Goal: Information Seeking & Learning: Learn about a topic

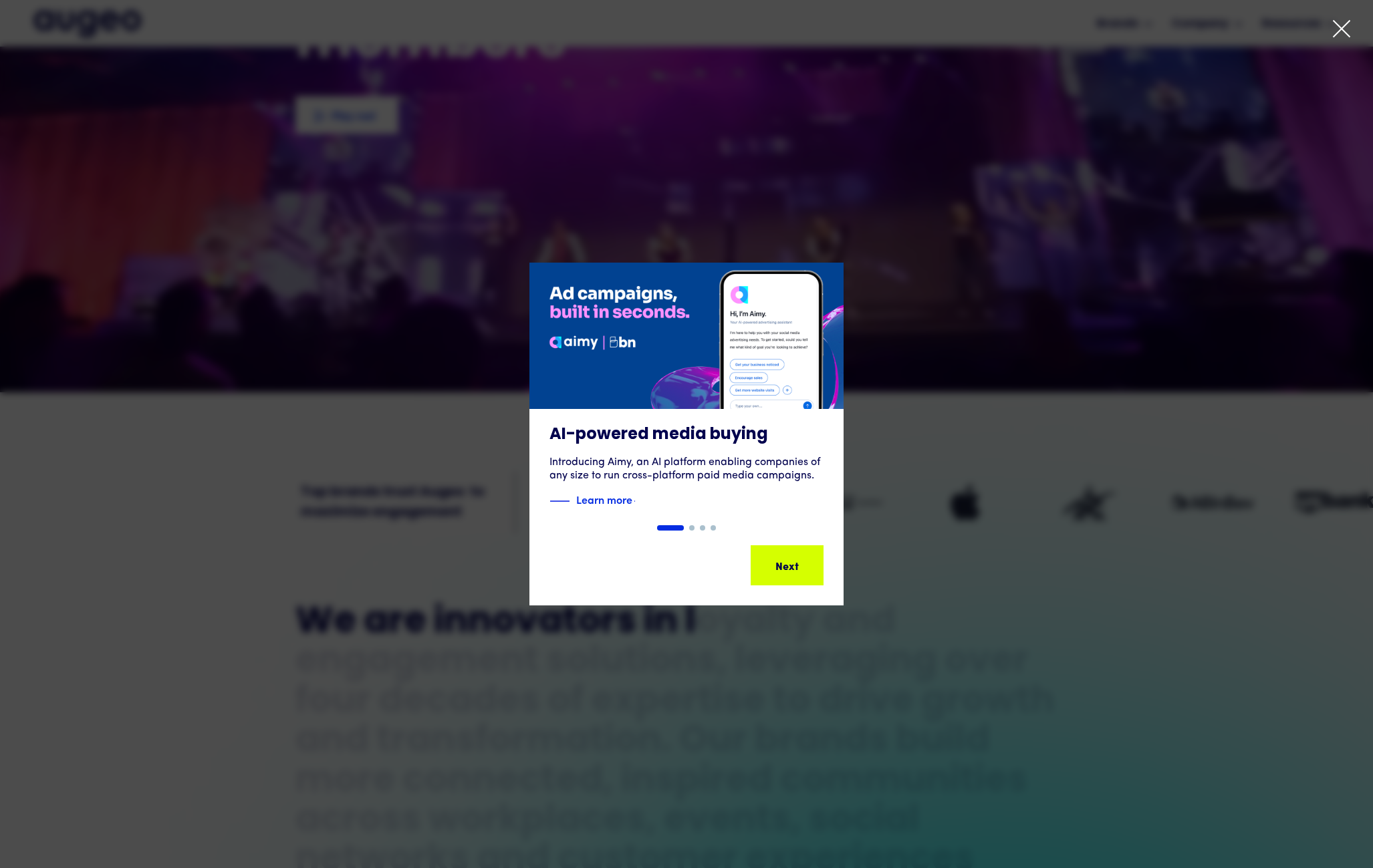
click at [954, 340] on div "1 of 4" at bounding box center [686, 434] width 1373 height 343
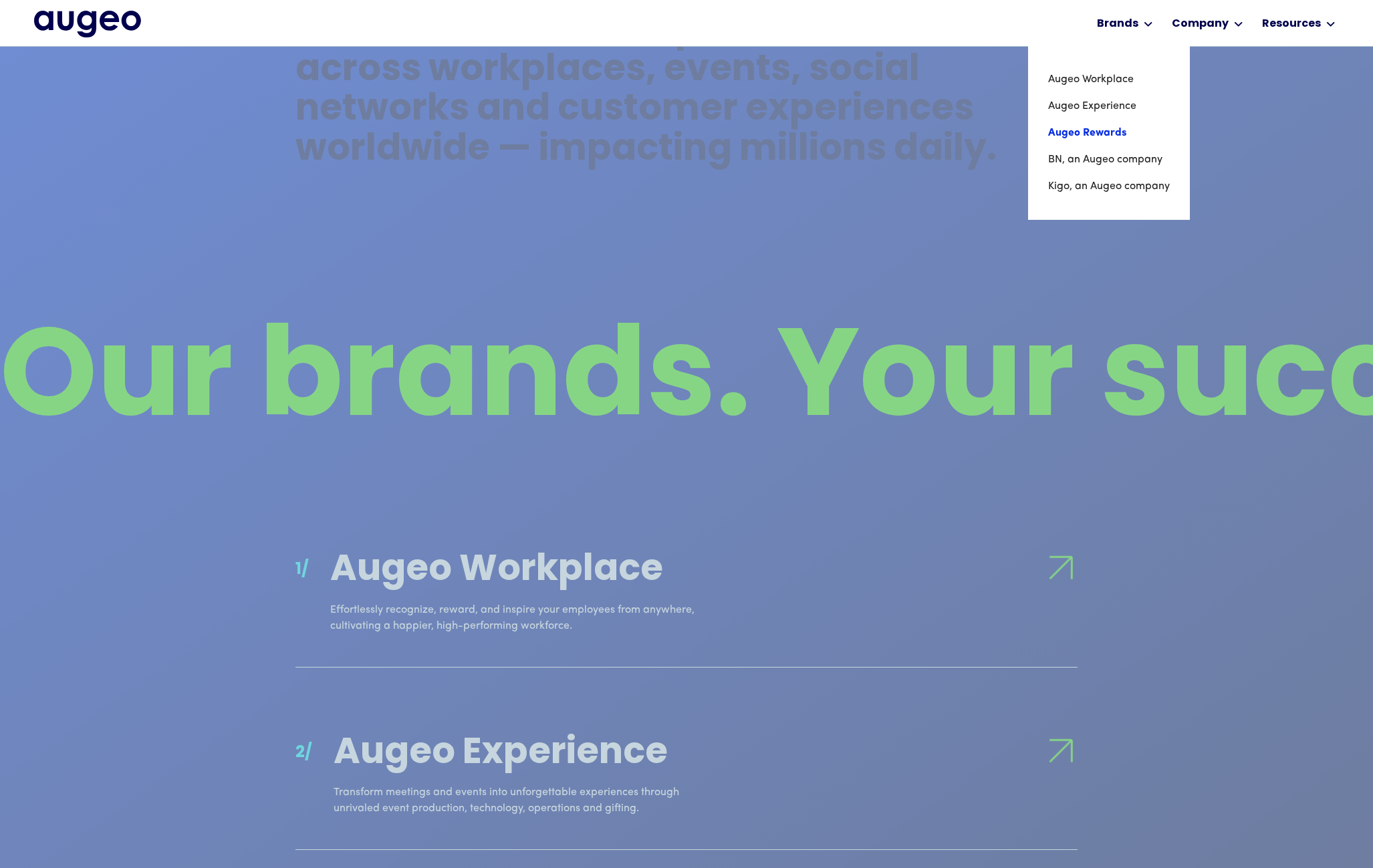
click at [1120, 136] on link "Augeo Rewards" at bounding box center [1109, 133] width 122 height 27
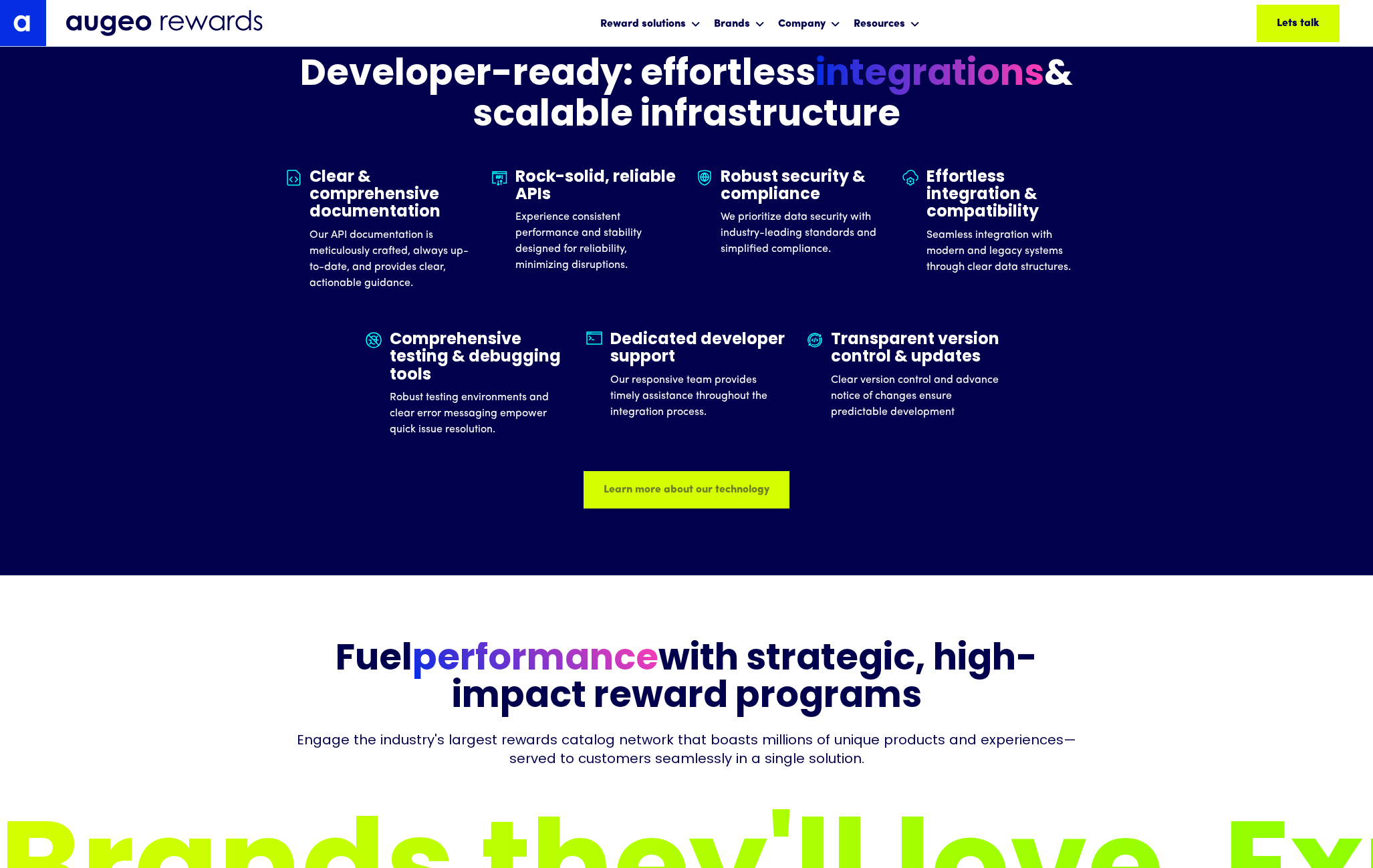
click at [683, 477] on div "Learn more about our technology Learn more about our technology Learn more abou…" at bounding box center [687, 490] width 206 height 38
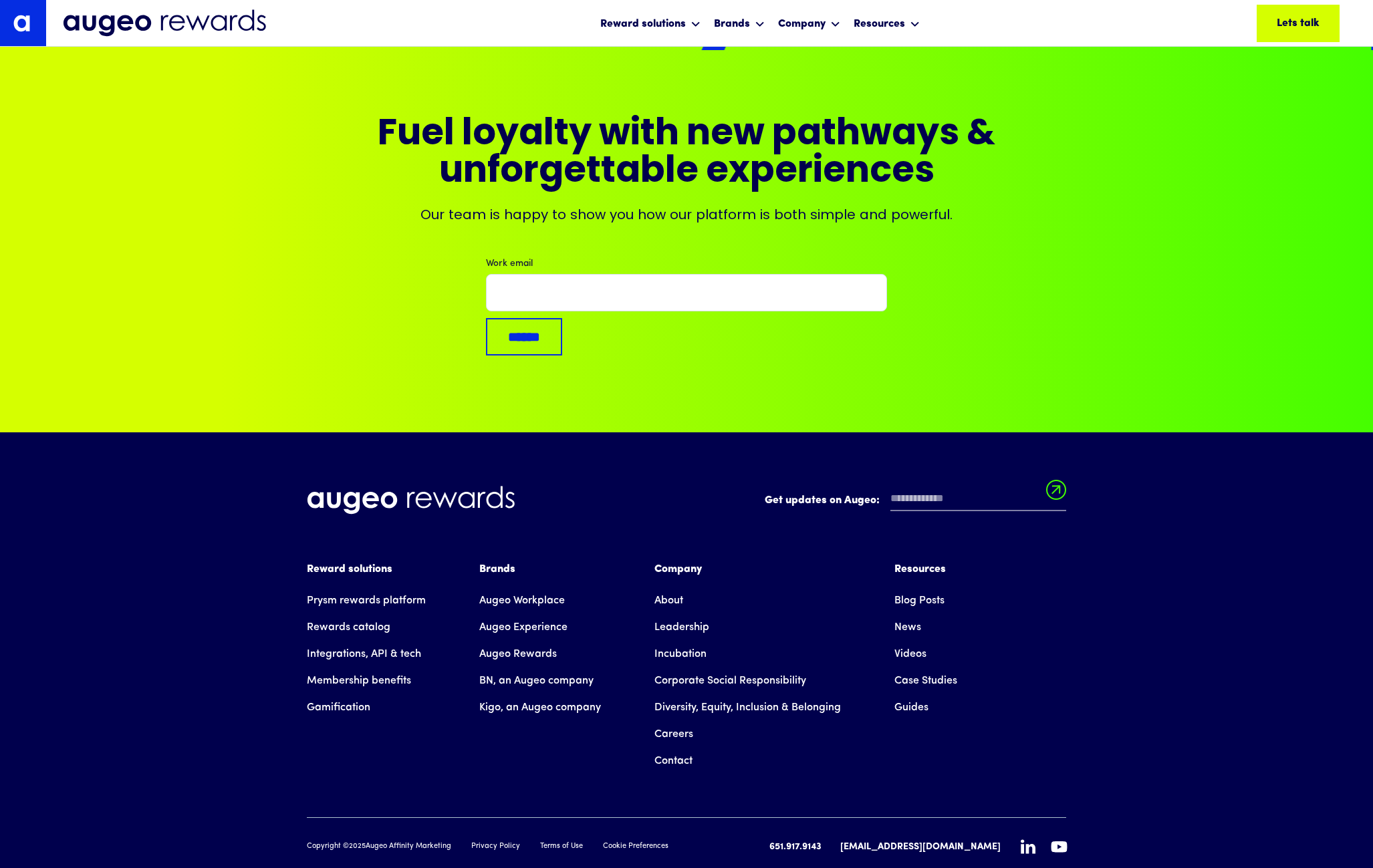
scroll to position [3724, 0]
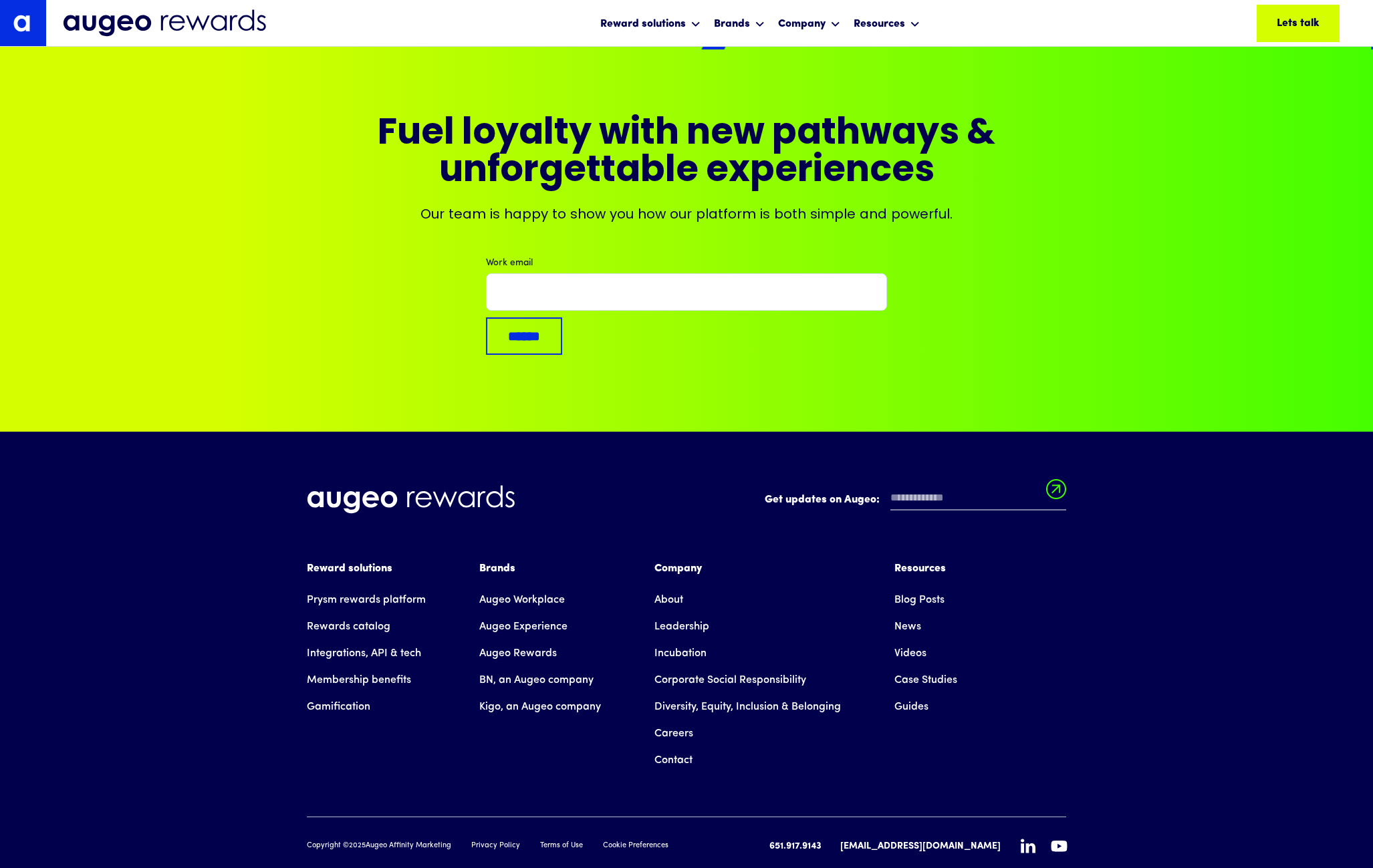
click at [406, 640] on link "Integrations, API & tech" at bounding box center [364, 653] width 115 height 27
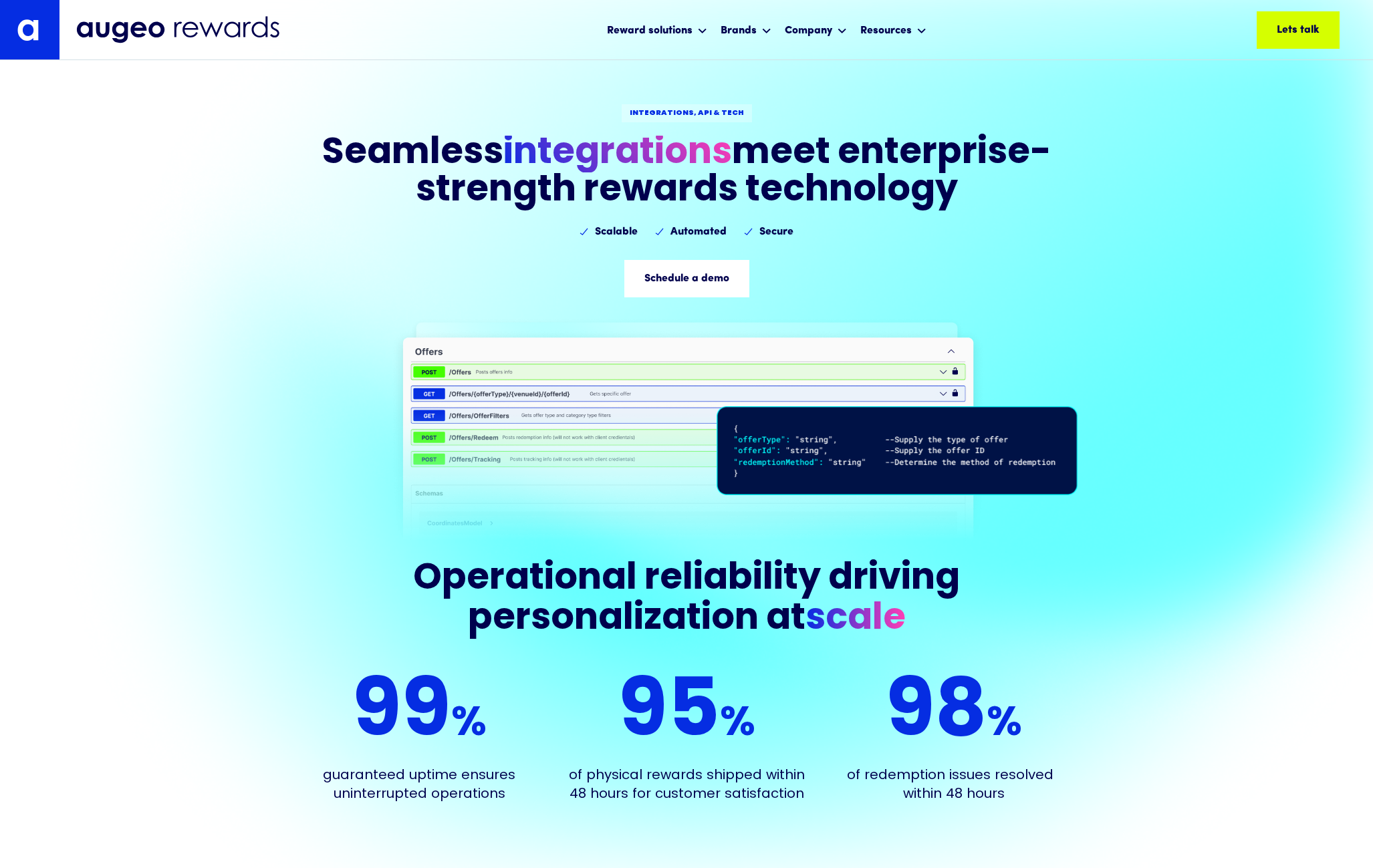
click at [27, 13] on img at bounding box center [30, 30] width 59 height 59
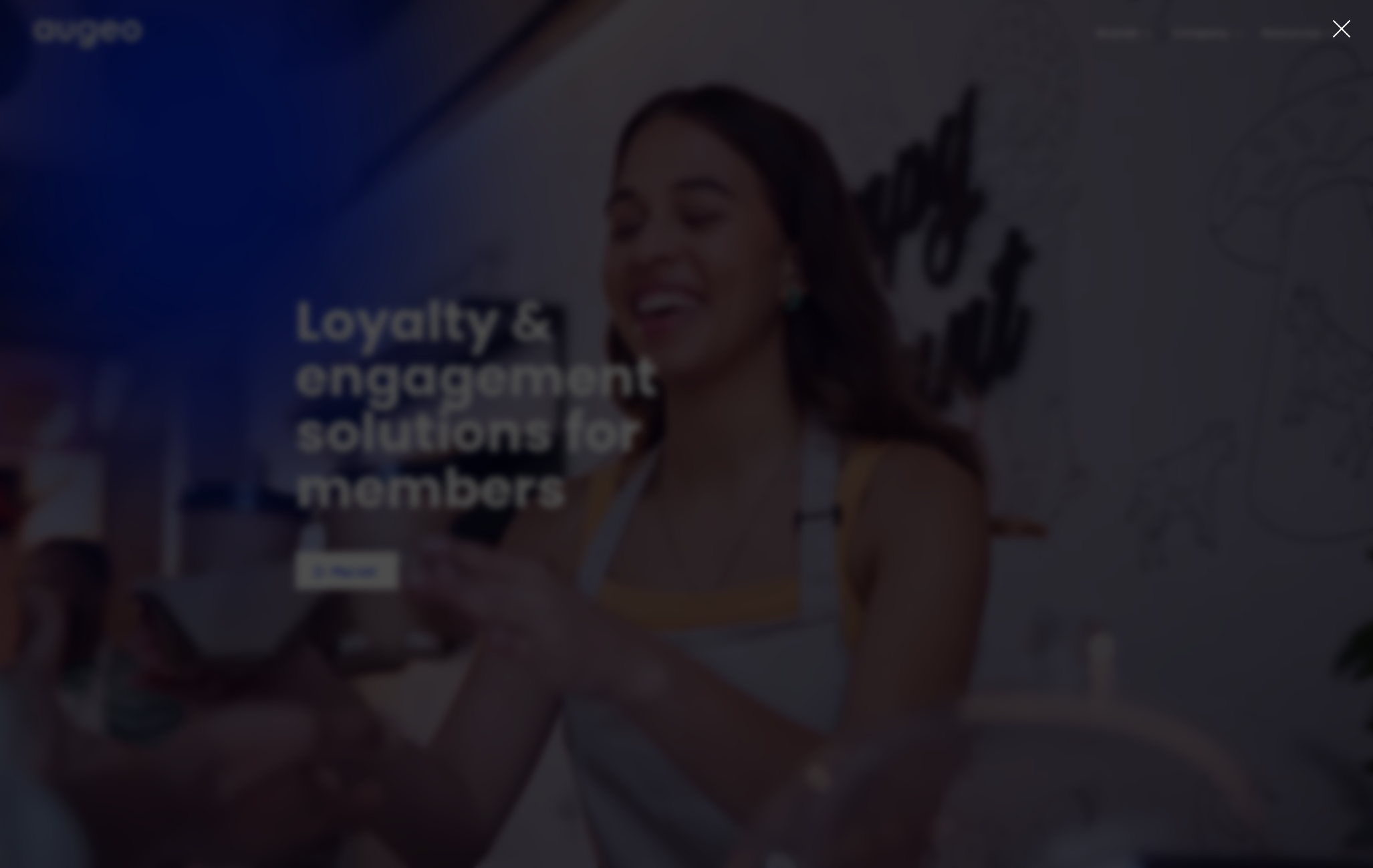
click at [1342, 36] on icon at bounding box center [1342, 29] width 20 height 20
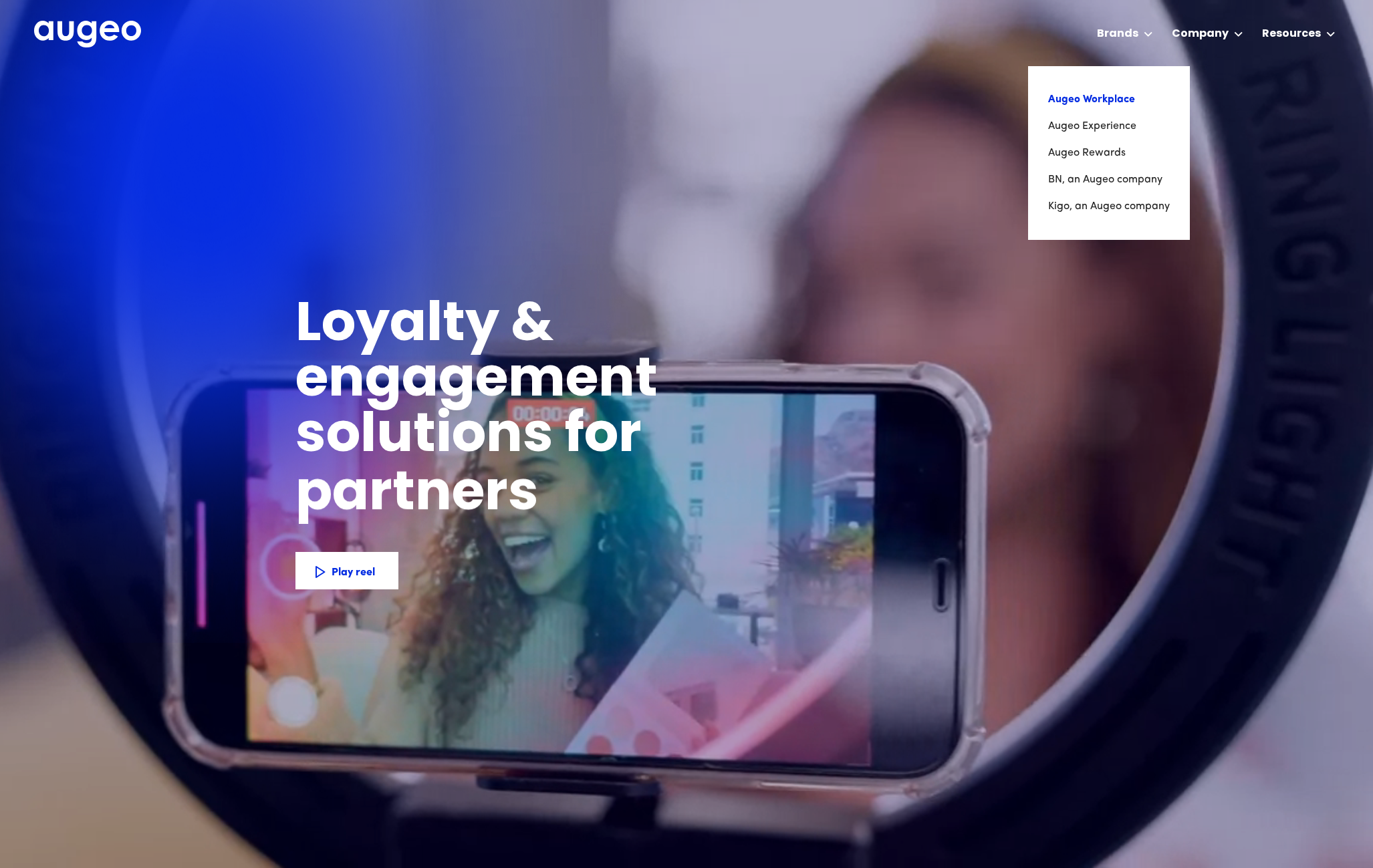
click at [1112, 103] on link "Augeo Workplace" at bounding box center [1109, 99] width 122 height 27
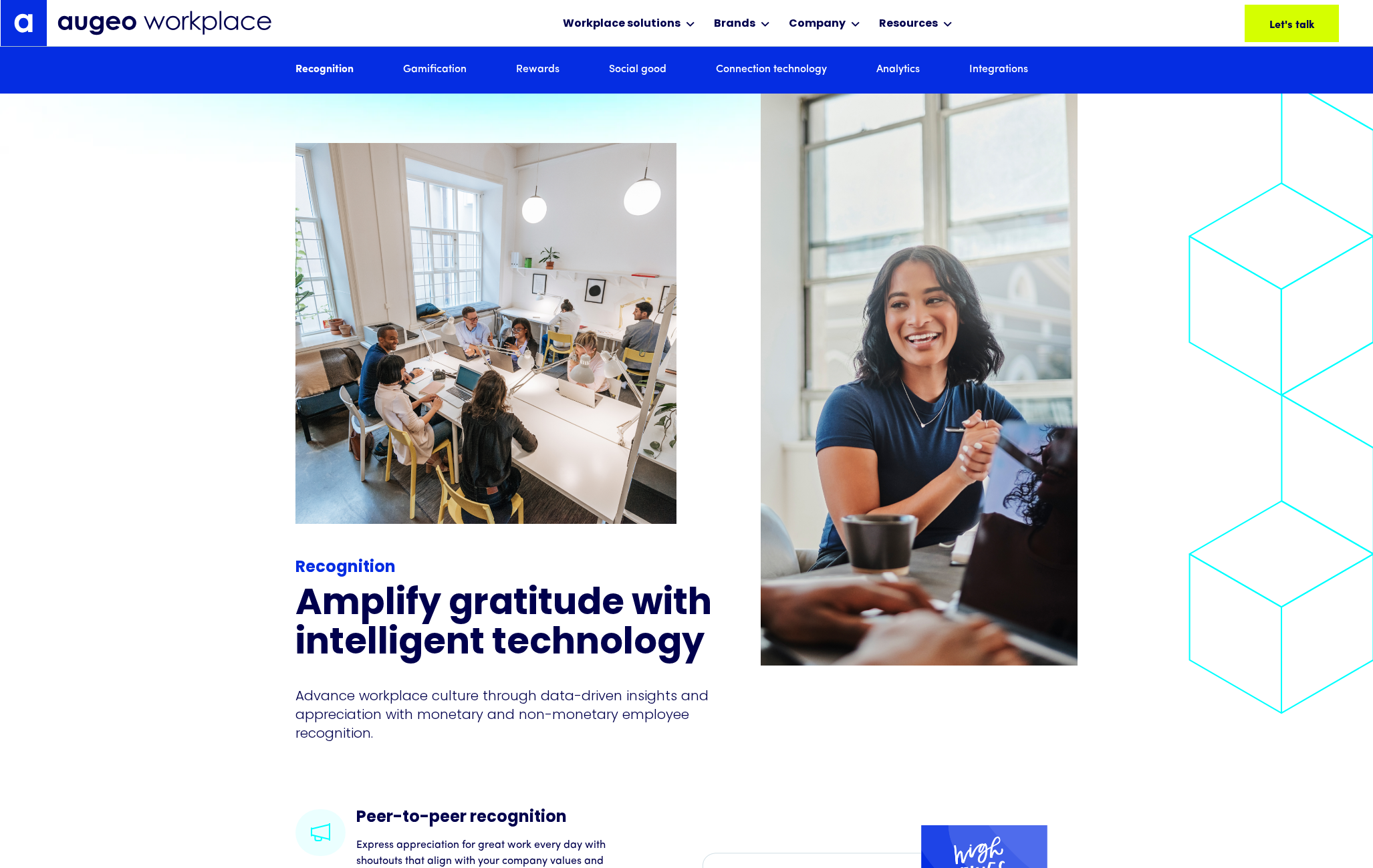
scroll to position [1700, 0]
click at [147, 323] on div "Recognition Amplify gratitude with intelligent technology Advance workplace cul…" at bounding box center [686, 415] width 1373 height 787
click at [149, 375] on div "Recognition Amplify gratitude with intelligent technology Advance workplace cul…" at bounding box center [686, 415] width 1373 height 787
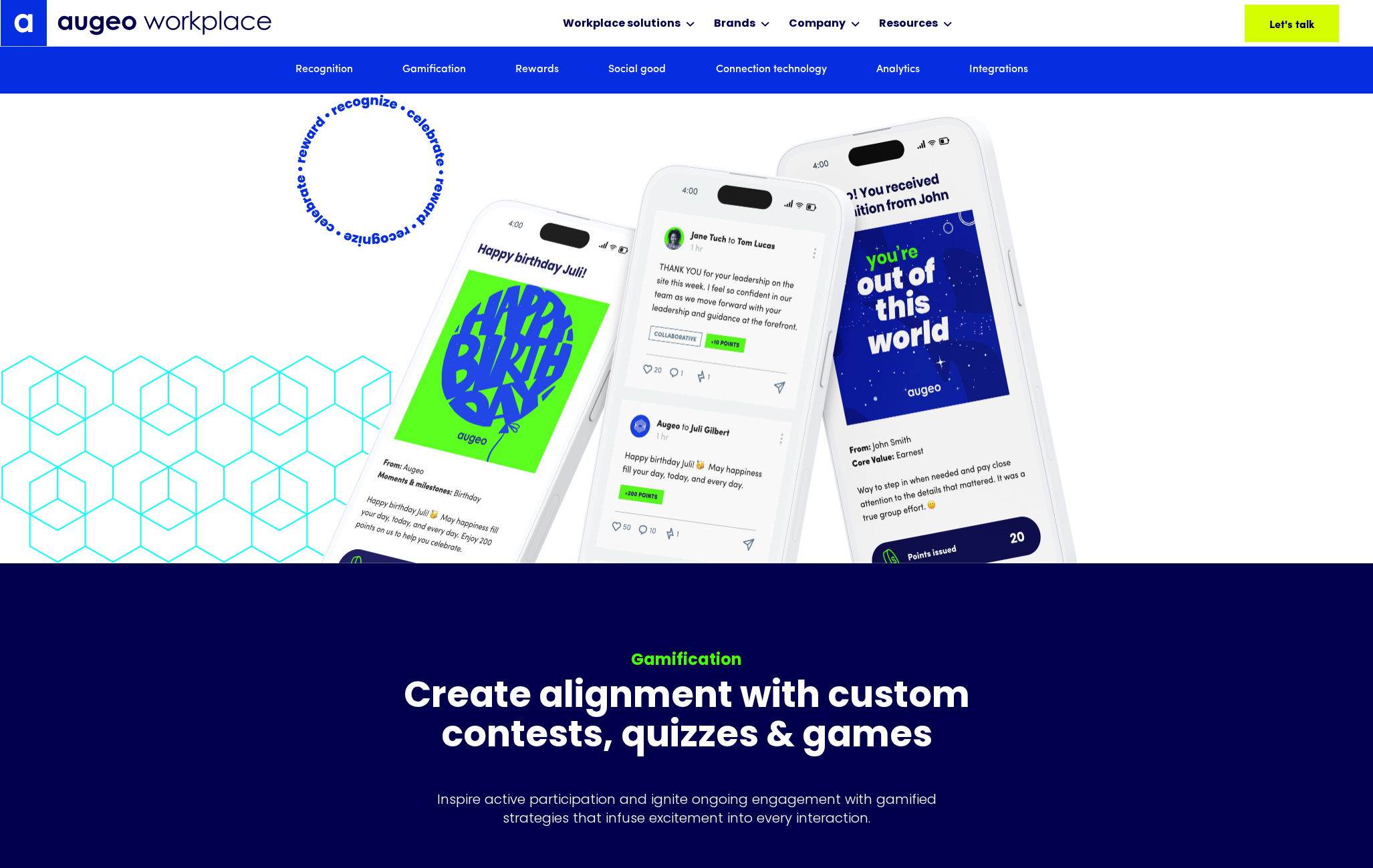
scroll to position [3046, 0]
